Goal: Contribute content

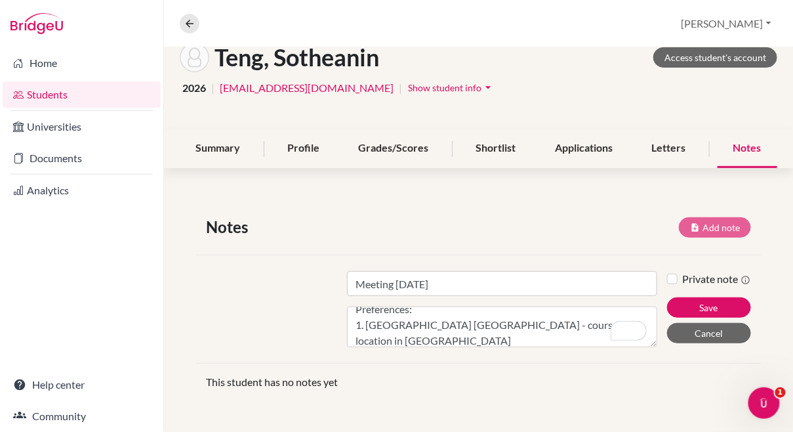
scroll to position [41, 0]
click at [510, 314] on textarea "CP - [PERSON_NAME] [GEOGRAPHIC_DATA] Preferences: 1. [GEOGRAPHIC_DATA] [GEOGRAP…" at bounding box center [502, 326] width 310 height 41
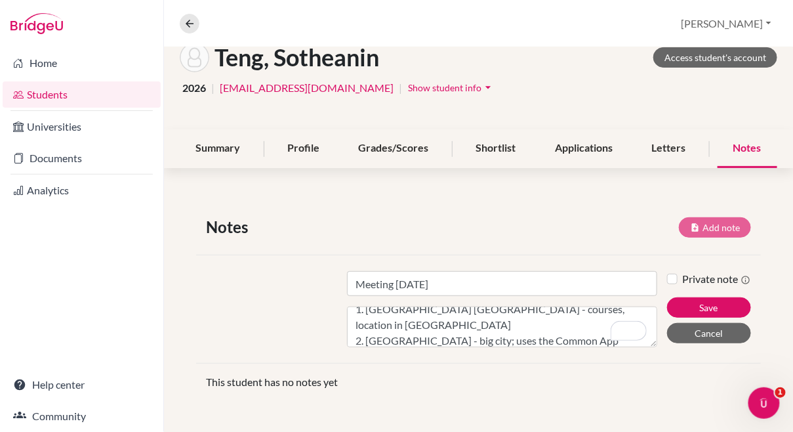
click at [422, 325] on textarea "CP - [PERSON_NAME] [GEOGRAPHIC_DATA] Preferences: 1. [GEOGRAPHIC_DATA] [GEOGRAP…" at bounding box center [502, 326] width 310 height 41
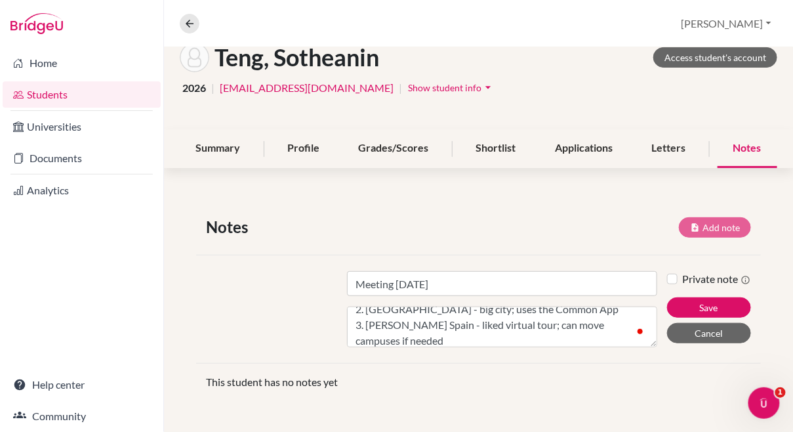
scroll to position [89, 0]
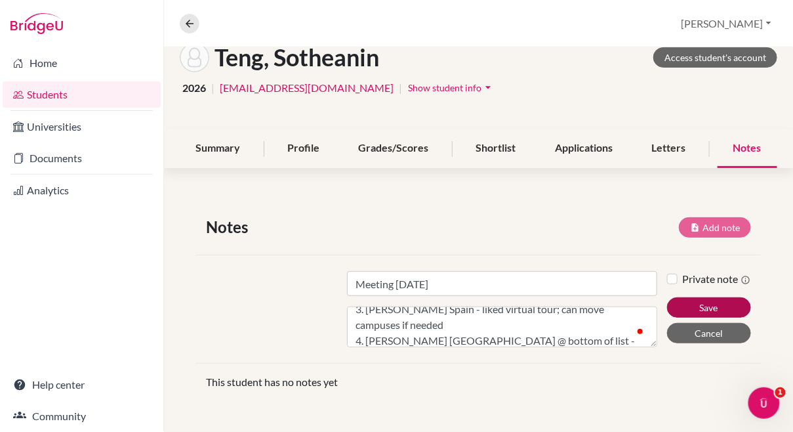
type textarea "CP - [PERSON_NAME] [GEOGRAPHIC_DATA] Preferences: 1. [GEOGRAPHIC_DATA] [GEOGRAP…"
click at [710, 310] on button "Save" at bounding box center [709, 307] width 84 height 20
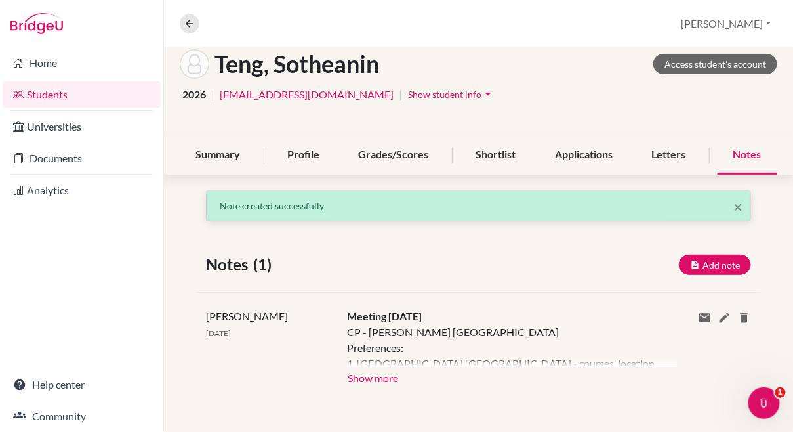
scroll to position [0, 0]
click at [718, 260] on button "Add note" at bounding box center [715, 265] width 72 height 20
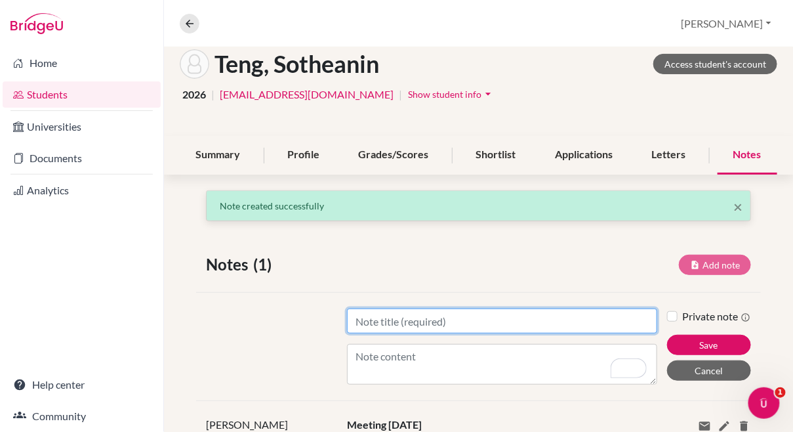
click at [422, 321] on input "Title" at bounding box center [502, 320] width 310 height 25
type input "[PERSON_NAME]"
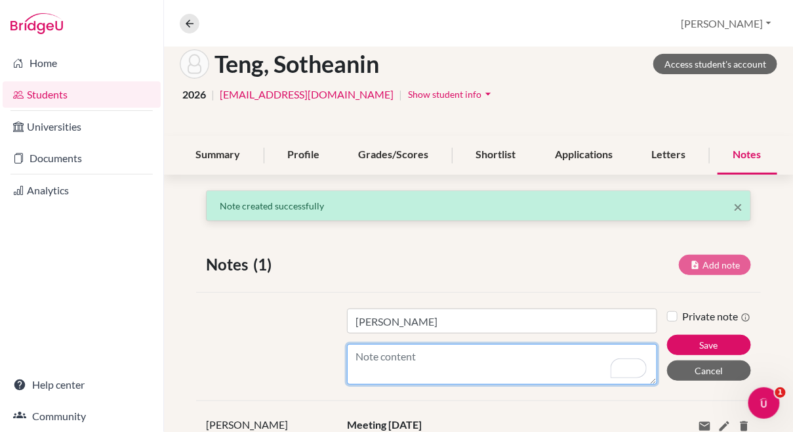
click at [401, 355] on textarea "Content" at bounding box center [502, 364] width 310 height 41
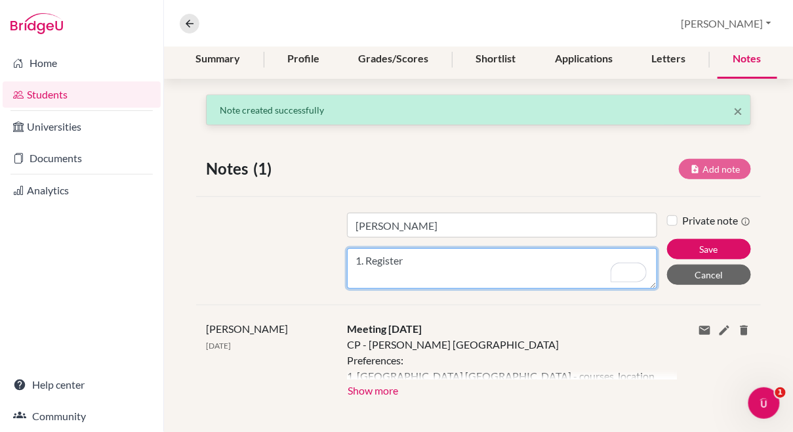
scroll to position [183, 0]
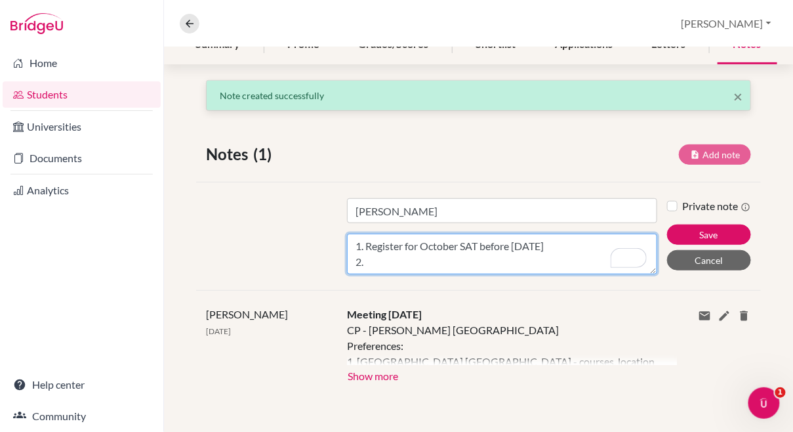
type textarea "1. Register for October SAT before [DATE] 2."
